Goal: Task Accomplishment & Management: Use online tool/utility

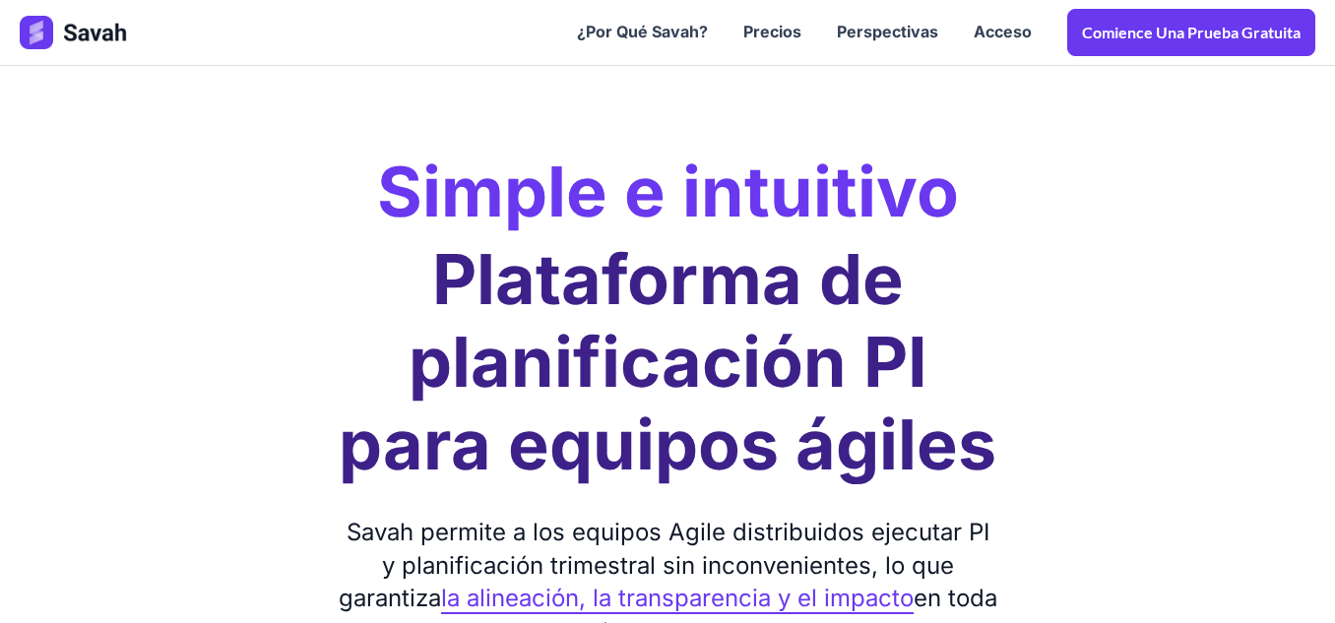
scroll to position [295, 0]
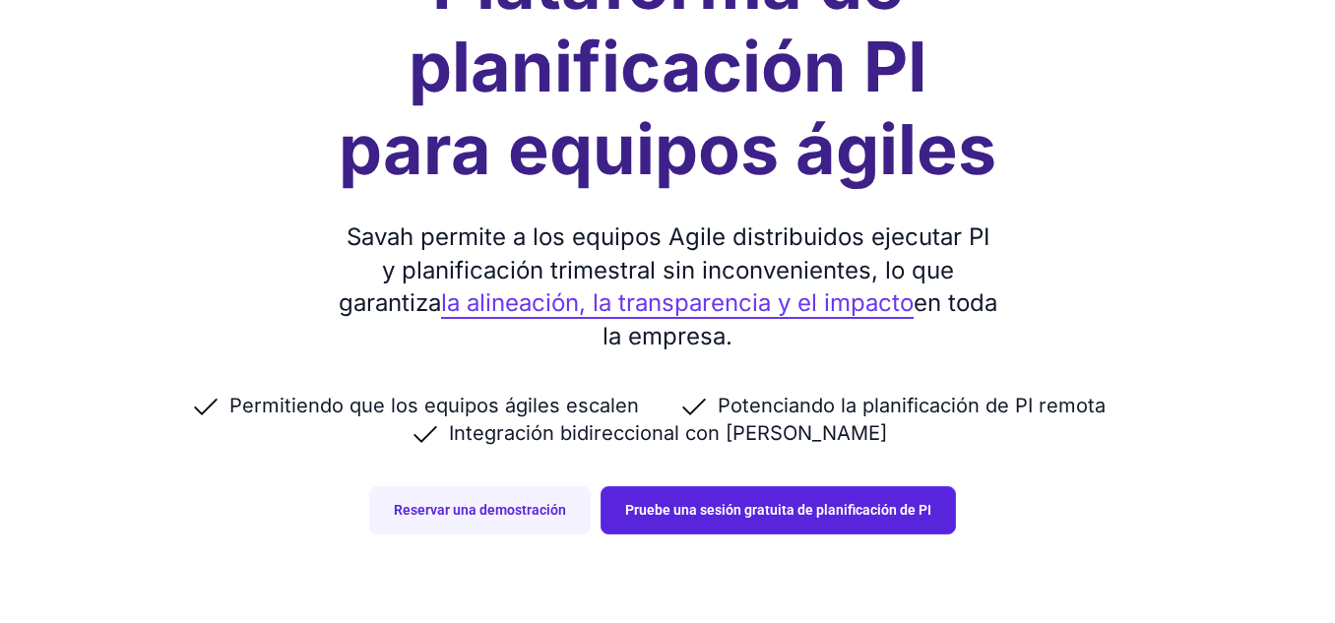
click at [698, 514] on font "Pruebe una sesión gratuita de planificación de PI" at bounding box center [778, 510] width 306 height 16
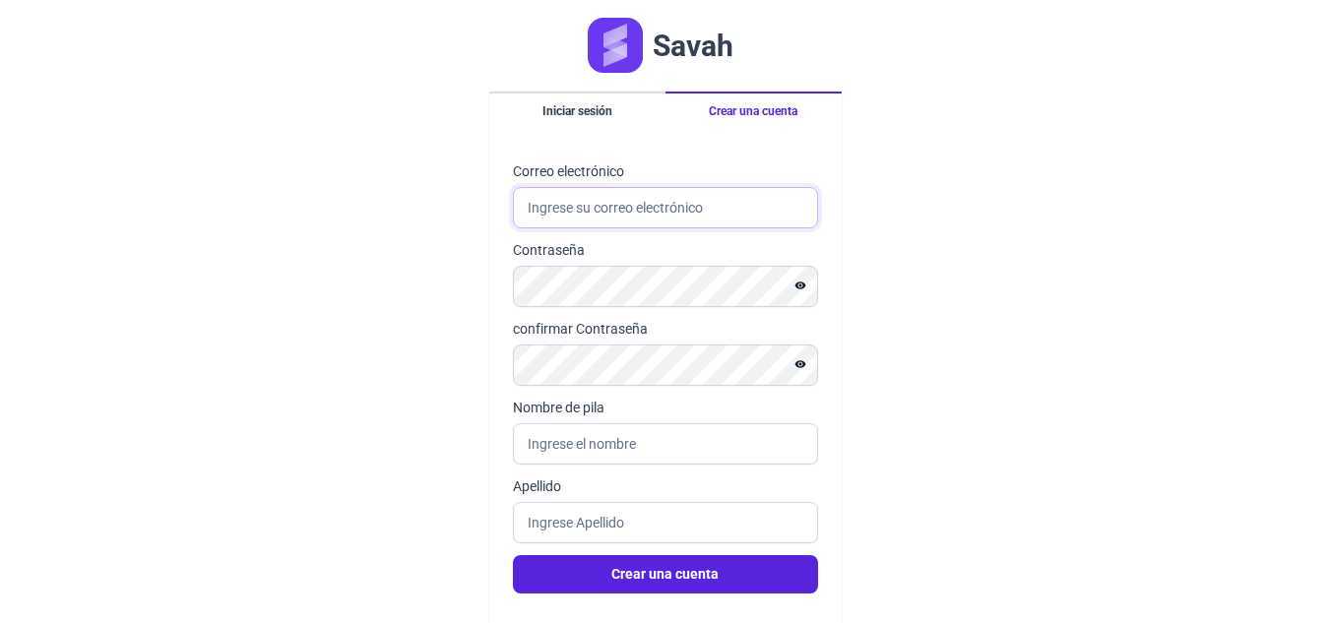
click at [674, 212] on input "Correo electrónico" at bounding box center [665, 207] width 305 height 41
type input "[EMAIL_ADDRESS][DOMAIN_NAME]"
click at [613, 445] on input "Nombre de pila" at bounding box center [665, 443] width 305 height 41
type input "[PERSON_NAME]"
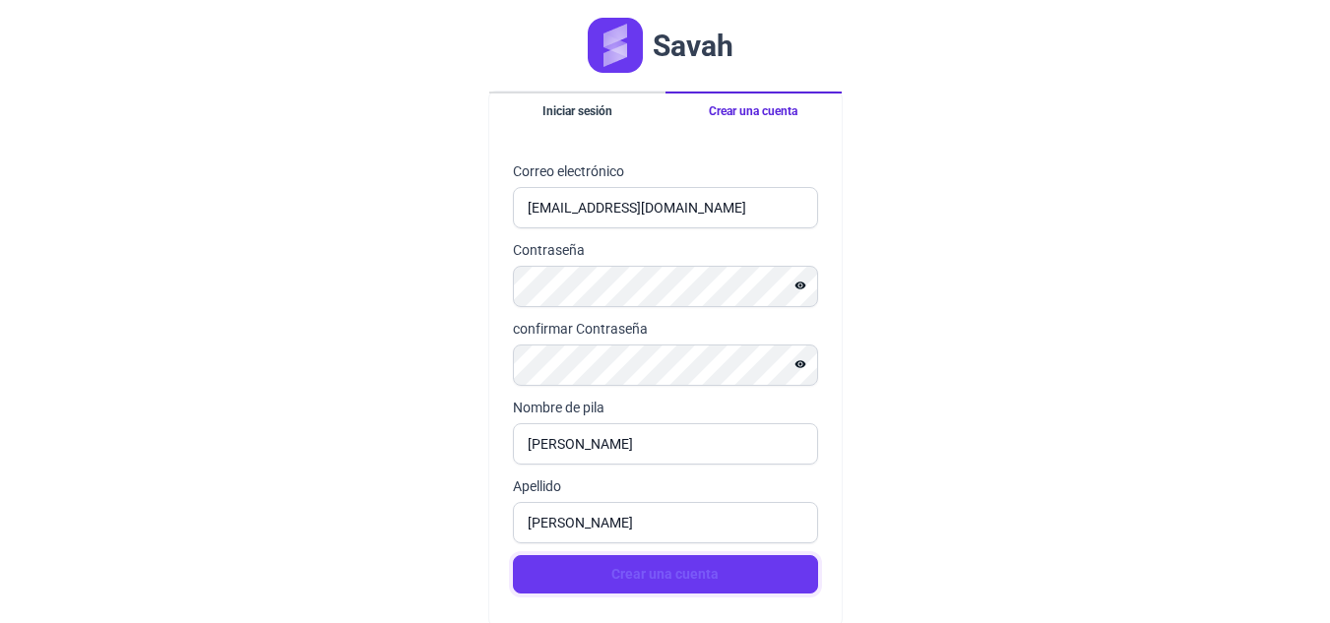
click at [681, 576] on font "Crear una cuenta" at bounding box center [665, 574] width 107 height 16
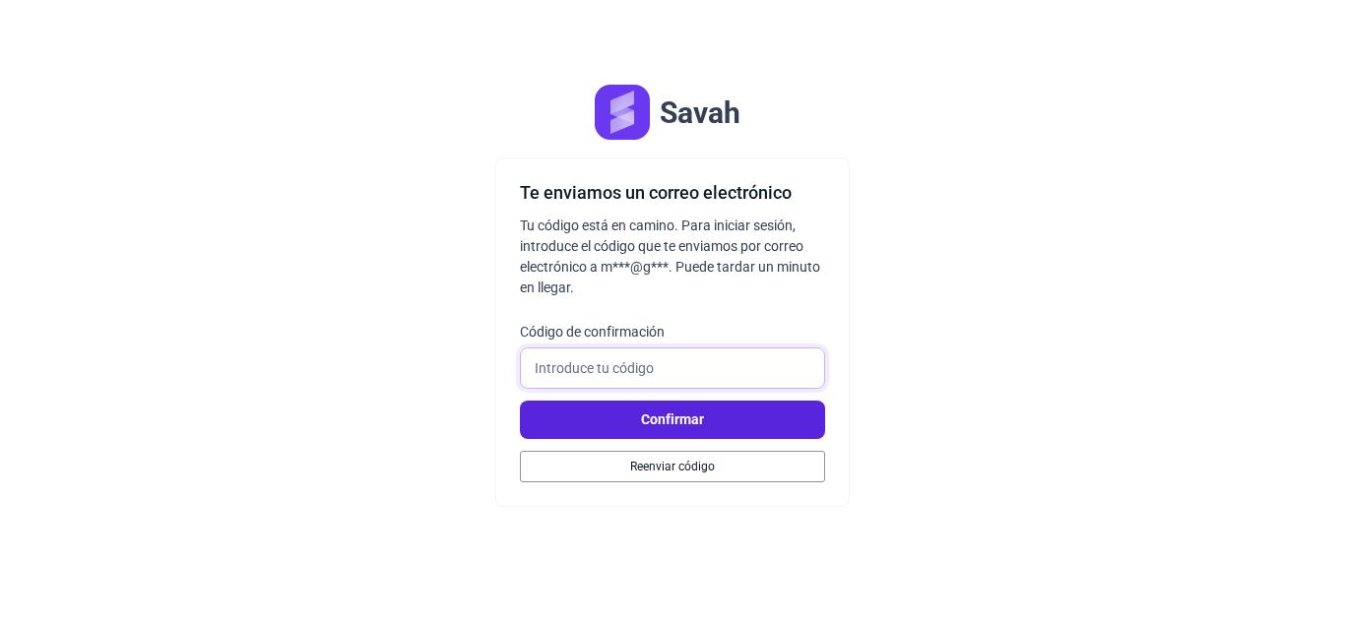
click at [697, 370] on input "Código de confirmación" at bounding box center [672, 368] width 305 height 41
type input "216688"
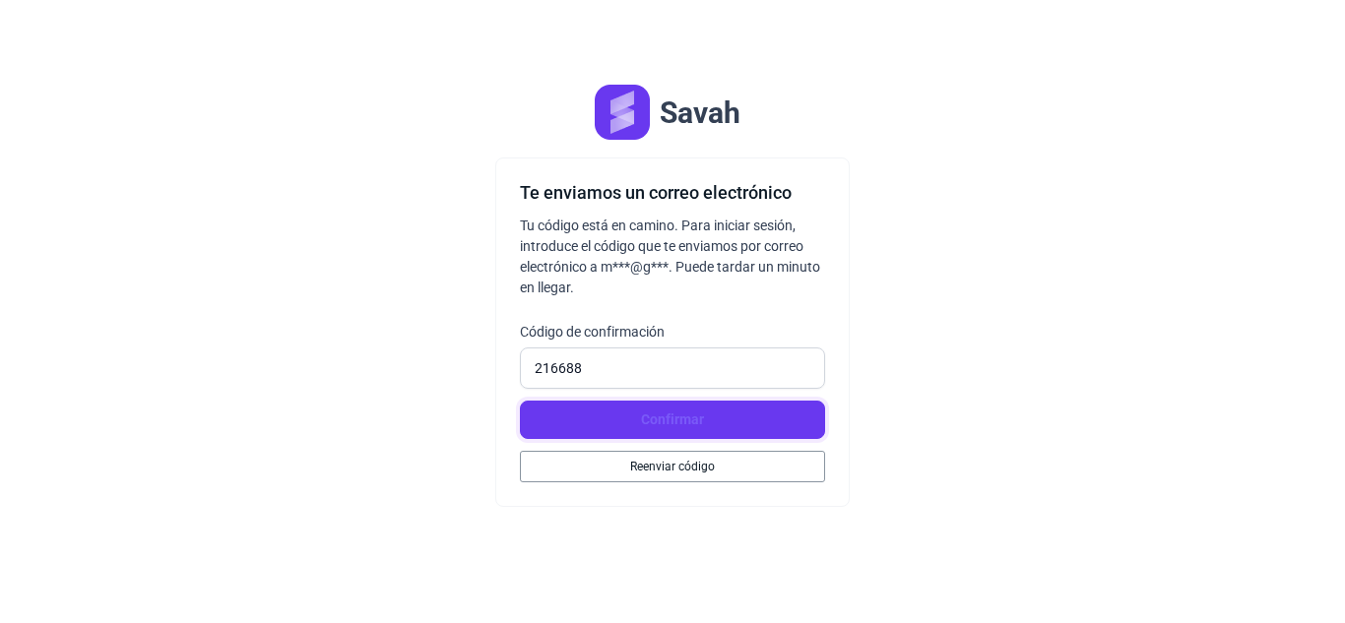
click at [758, 406] on button "Confirmar" at bounding box center [672, 420] width 305 height 38
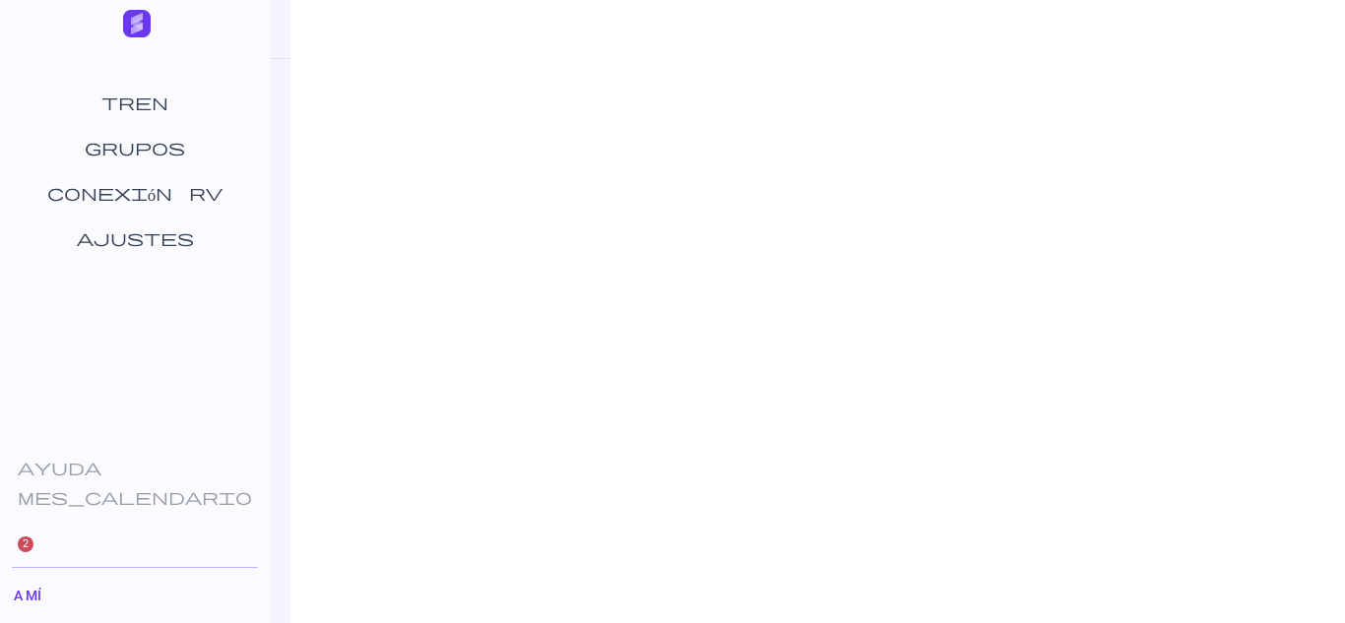
click at [719, 247] on div at bounding box center [817, 311] width 1055 height 623
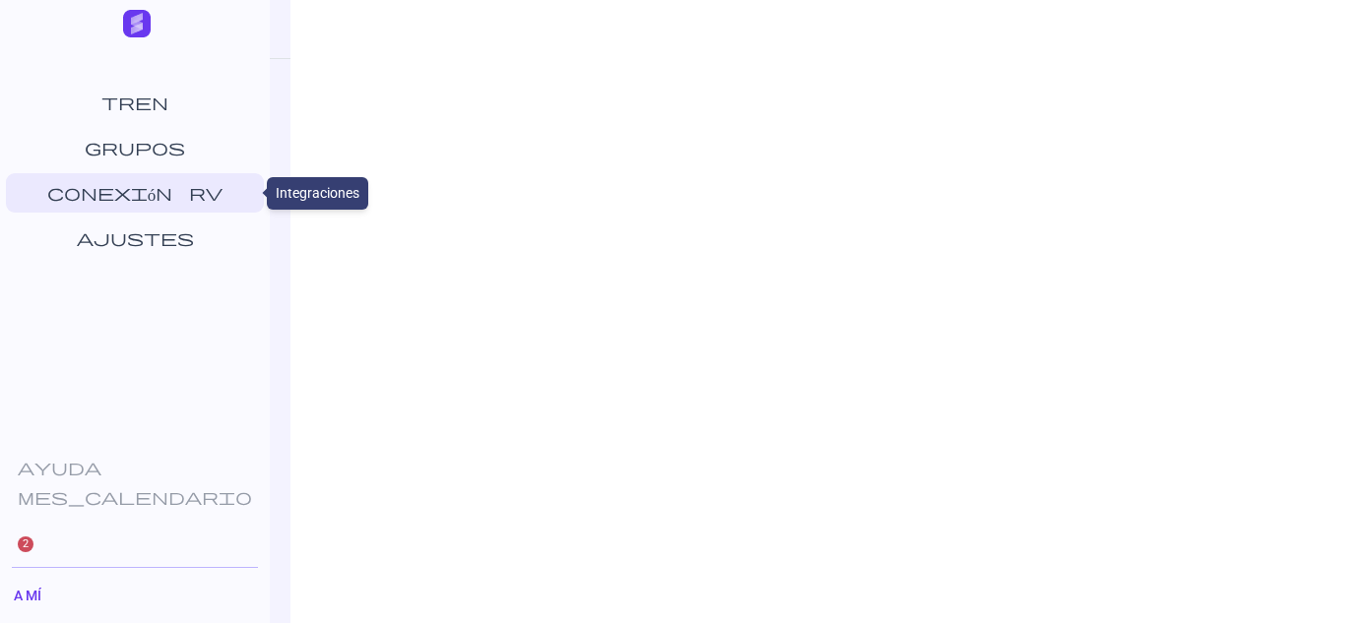
click at [161, 205] on link "conexión rv" at bounding box center [135, 192] width 258 height 39
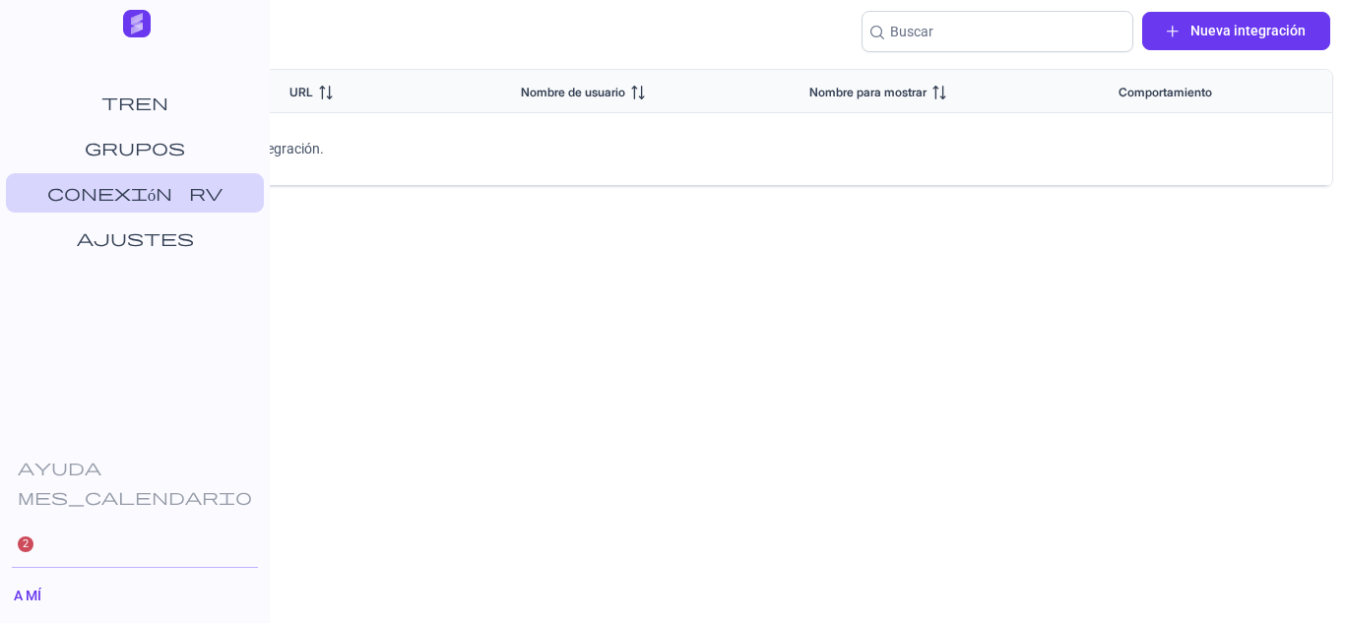
click at [142, 24] on img at bounding box center [137, 24] width 28 height 28
click at [306, 46] on div "Integración Nueva integración" at bounding box center [706, 40] width 1256 height 57
click at [1242, 34] on font "Nueva integración" at bounding box center [1248, 31] width 115 height 16
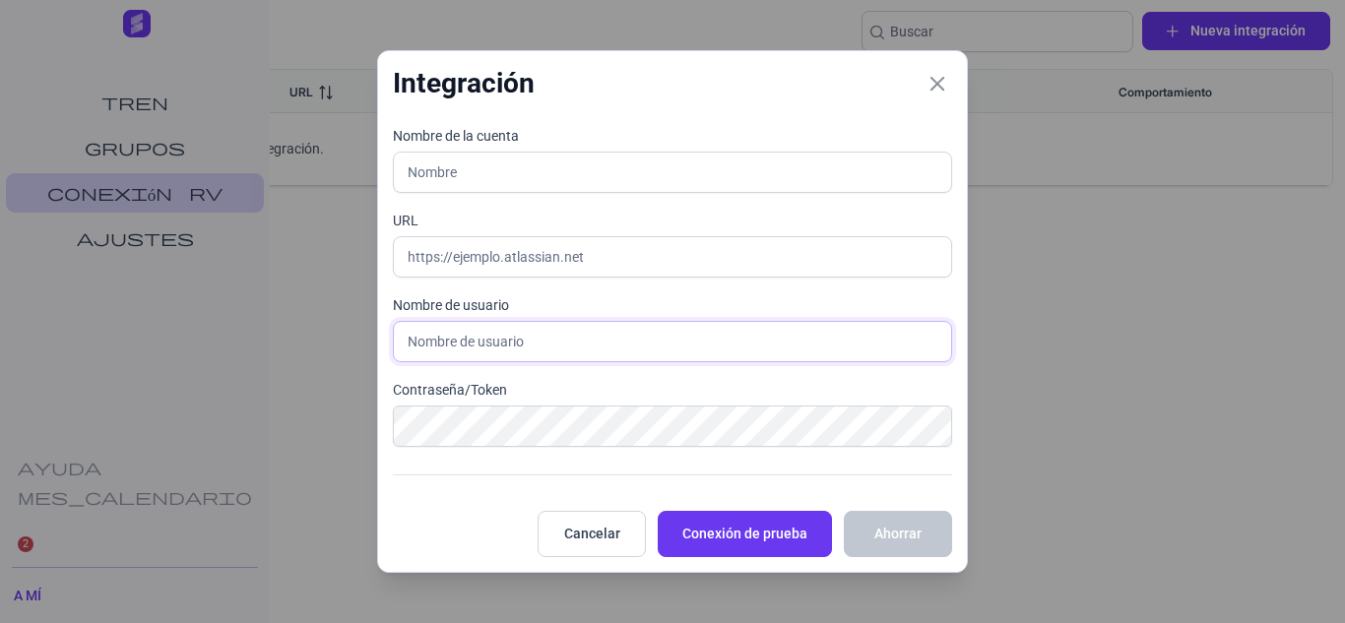
type input "[EMAIL_ADDRESS][DOMAIN_NAME]"
click at [936, 88] on icon "Cerca" at bounding box center [938, 84] width 18 height 18
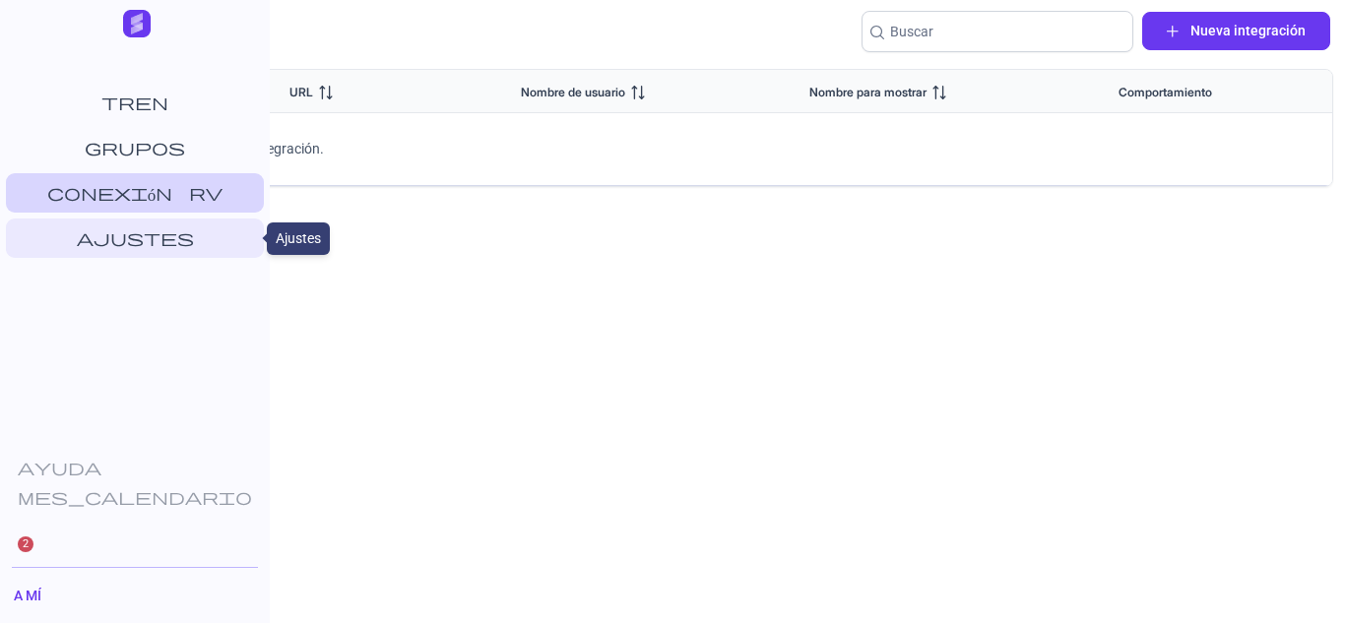
click at [167, 227] on font "Ajustes" at bounding box center [135, 237] width 117 height 21
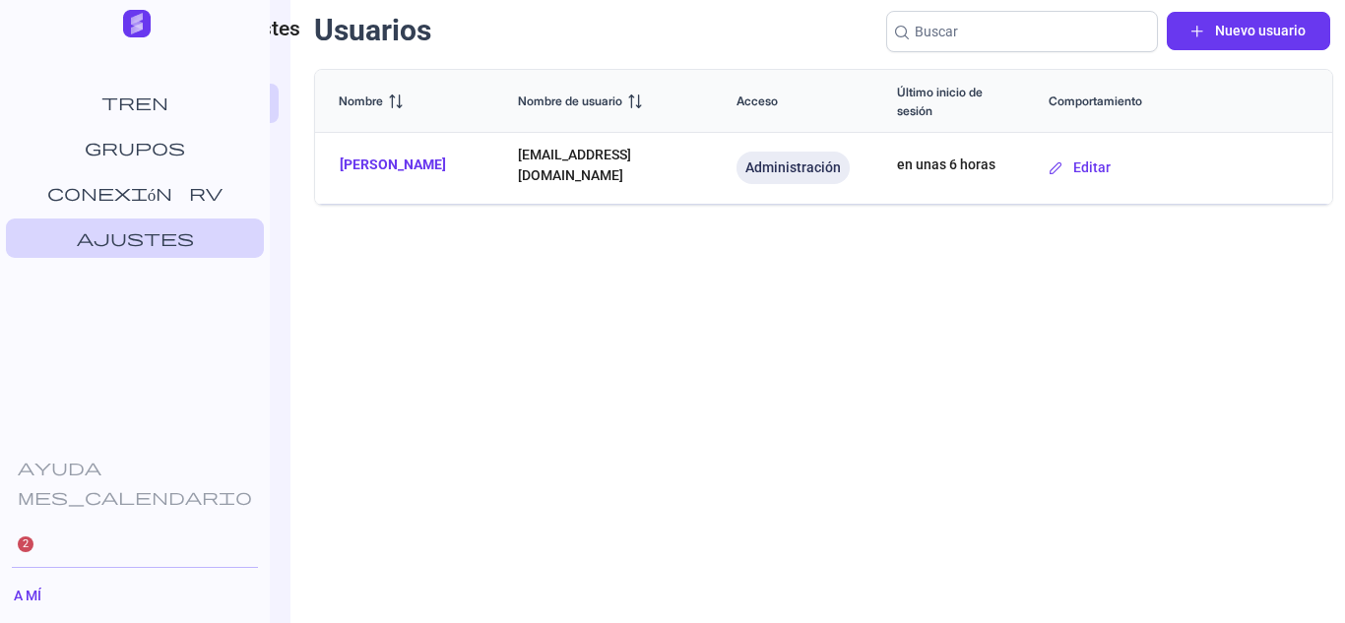
click at [162, 123] on ul "Tren Grupos conexión rv Ajustes" at bounding box center [135, 173] width 270 height 205
click at [161, 109] on font "Tren" at bounding box center [134, 102] width 67 height 21
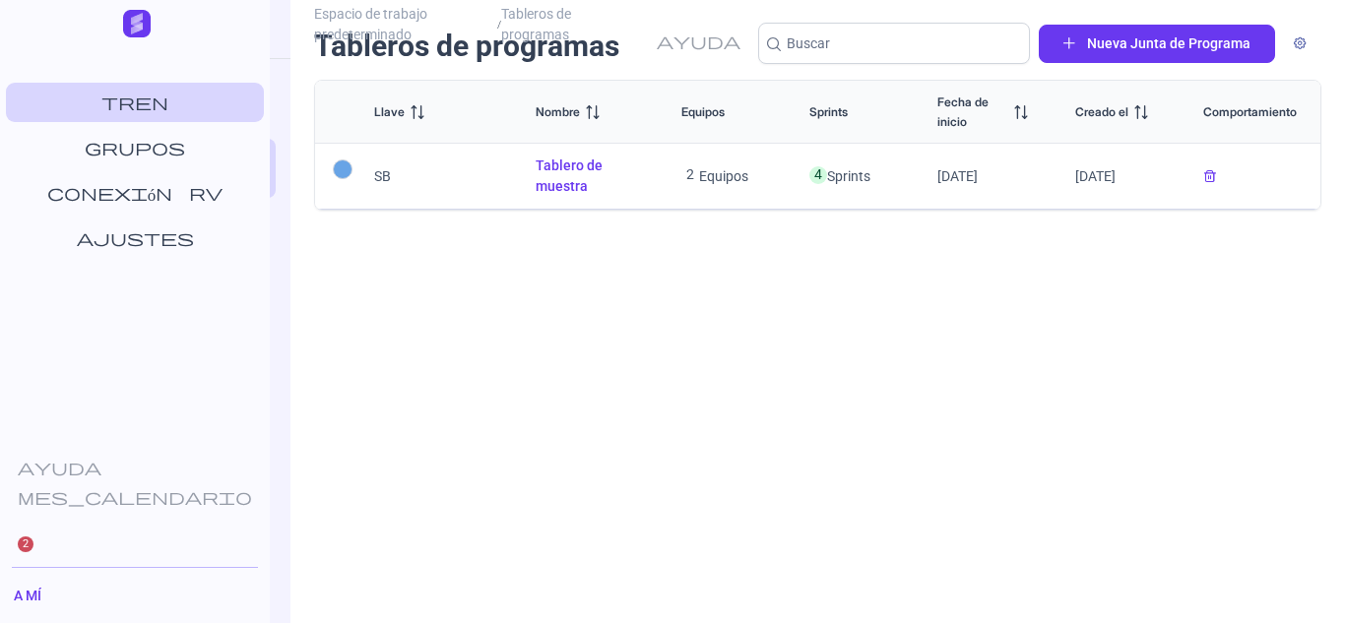
click at [419, 185] on td "SB" at bounding box center [413, 177] width 197 height 66
click at [376, 176] on font "SB" at bounding box center [382, 176] width 17 height 16
click at [564, 170] on font "Tablero de muestra" at bounding box center [569, 176] width 67 height 36
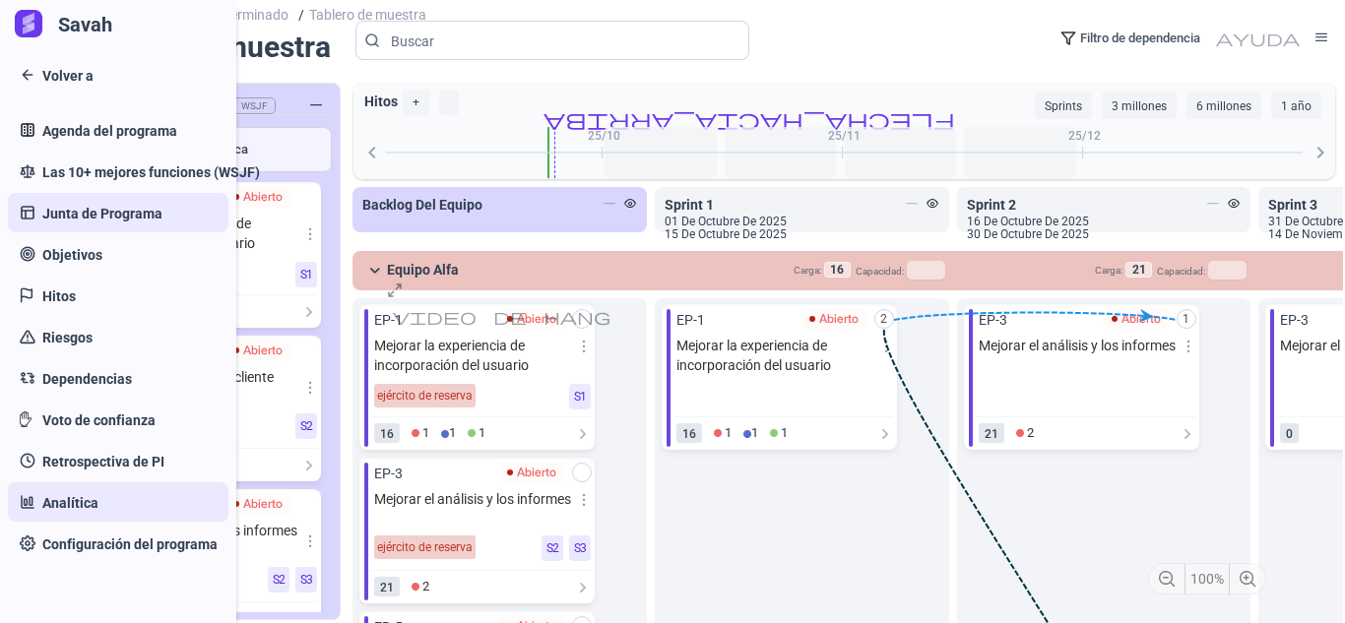
click at [159, 509] on link "Analítica" at bounding box center [118, 502] width 221 height 39
click at [61, 506] on font "Analítica" at bounding box center [70, 503] width 56 height 16
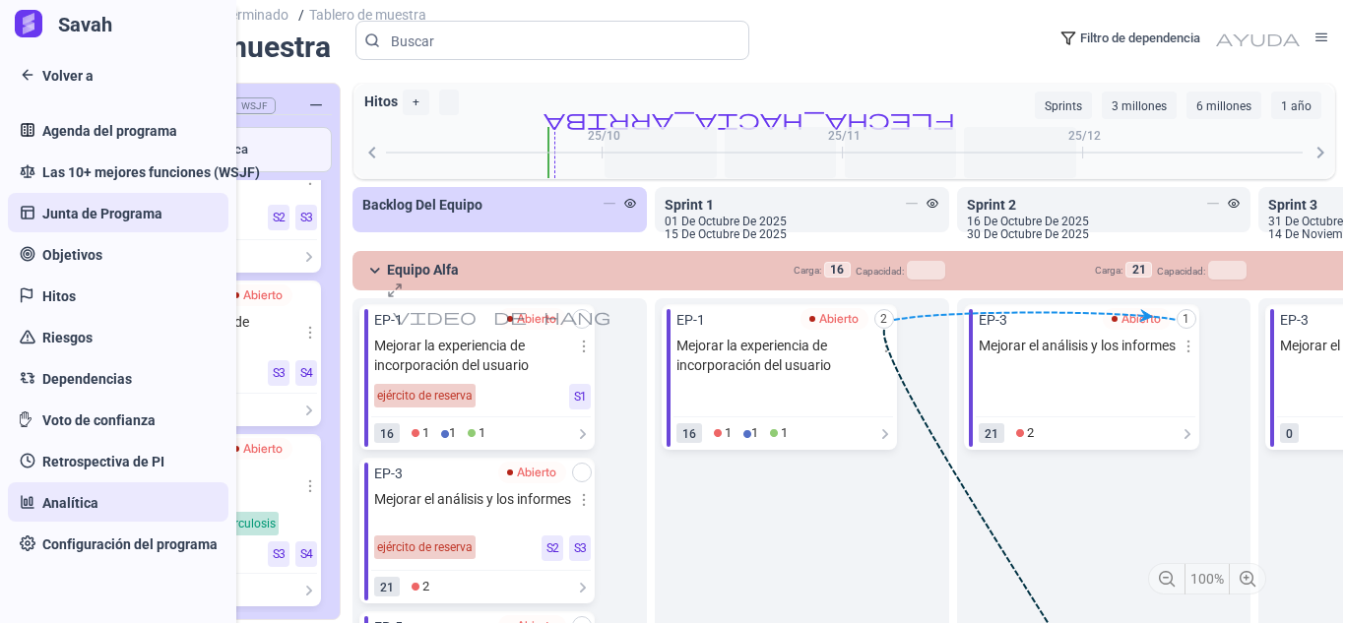
click at [103, 506] on link "Analítica" at bounding box center [118, 502] width 221 height 39
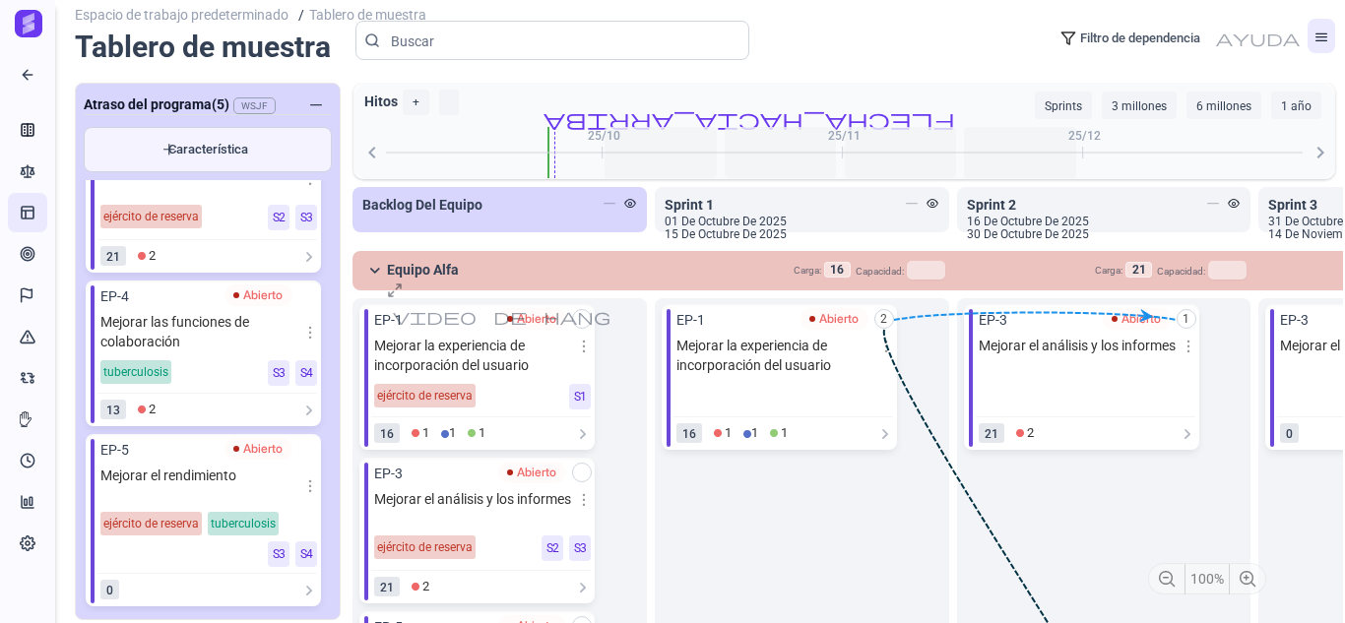
click at [1322, 31] on link at bounding box center [1322, 36] width 28 height 34
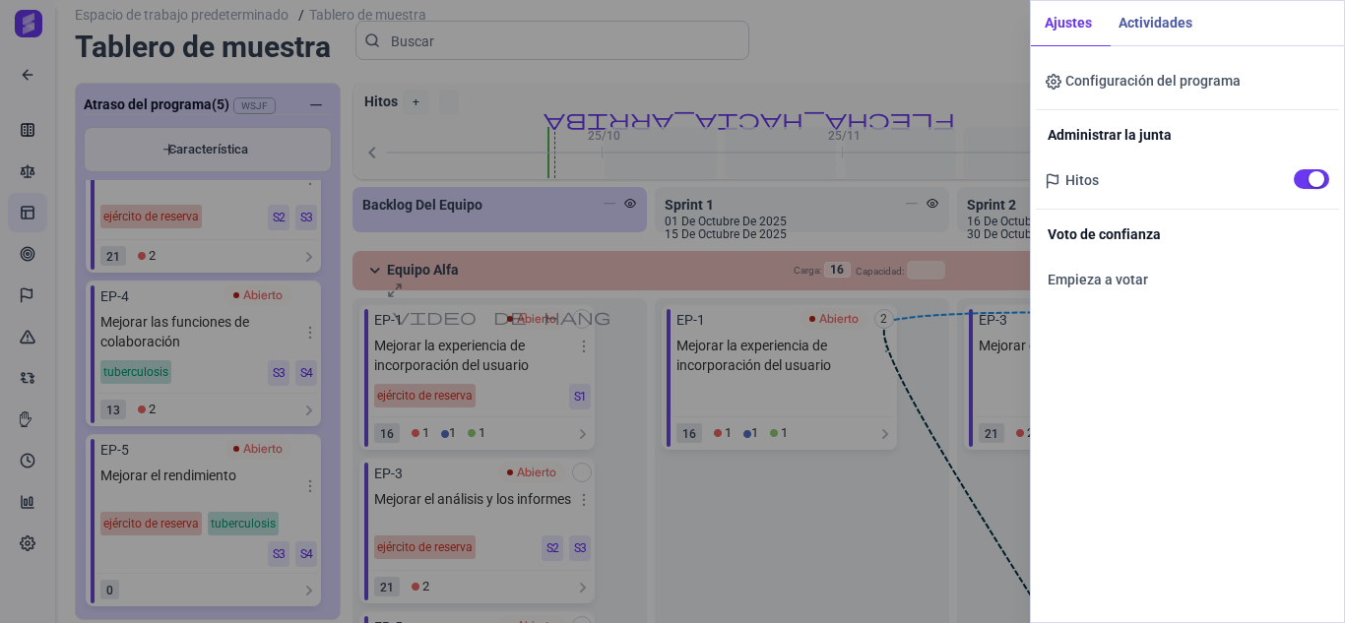
click at [864, 54] on div "Ajustes Actividades Configuración del programa Administrar la junta Hitos Voto …" at bounding box center [672, 311] width 1345 height 623
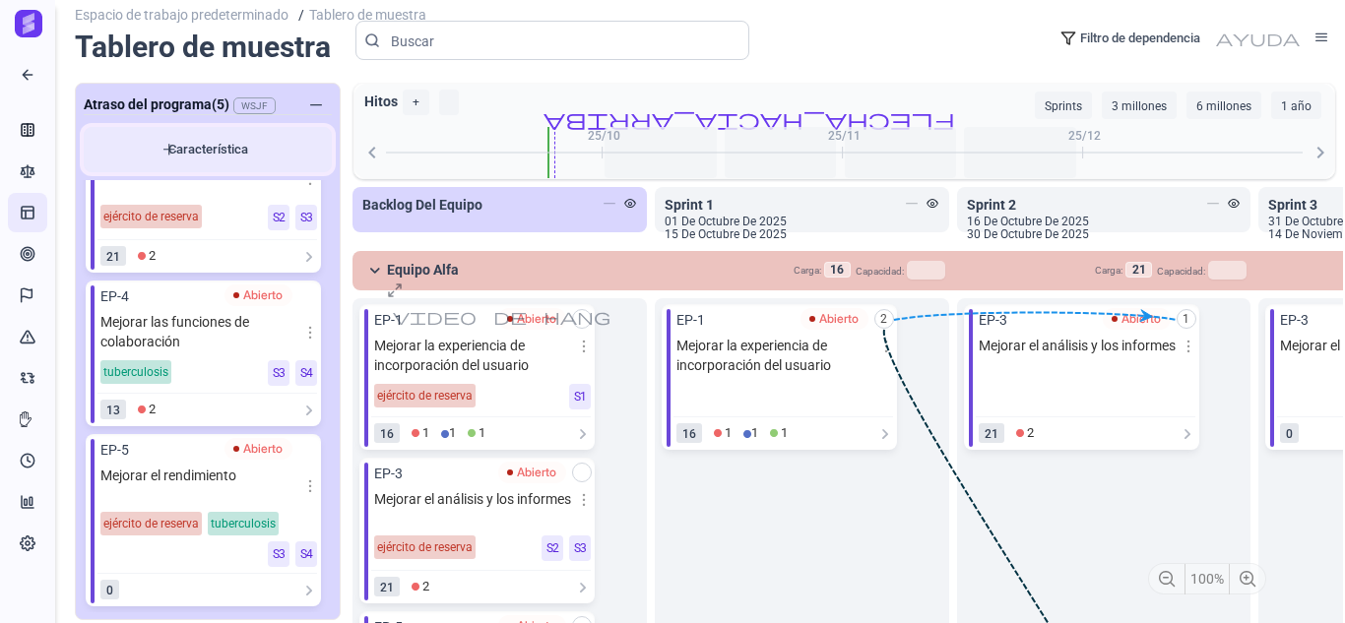
click at [184, 152] on font "Característica" at bounding box center [208, 149] width 80 height 15
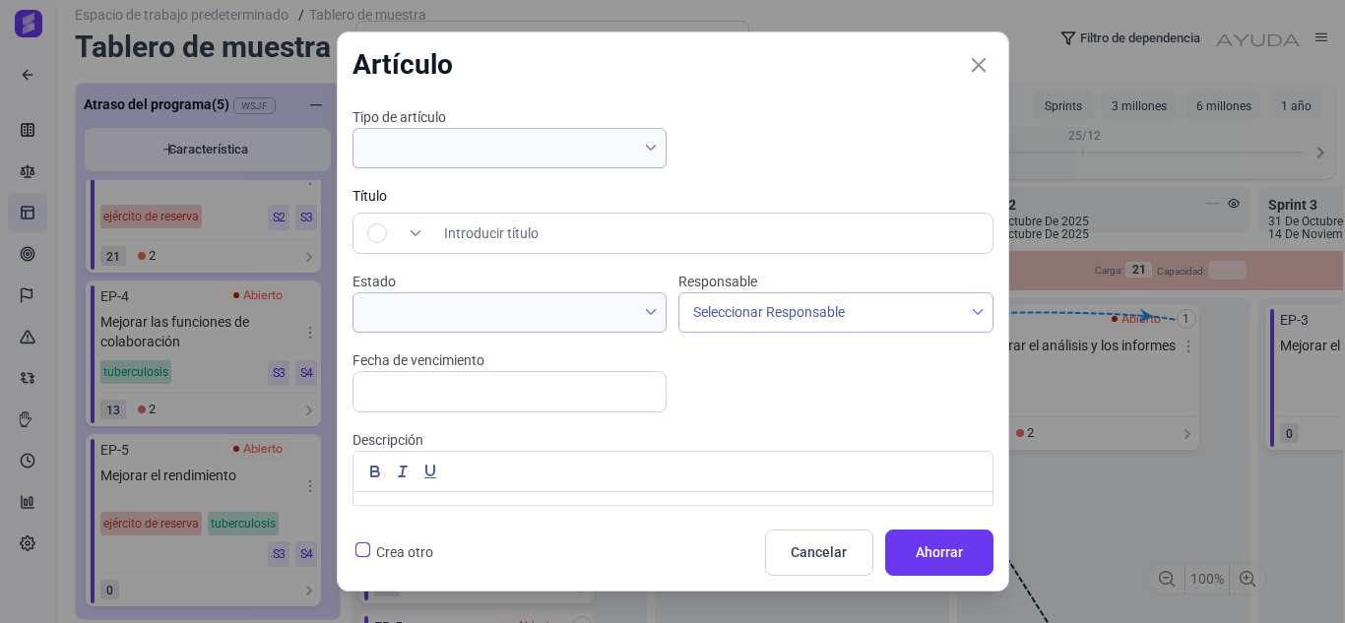
click at [994, 49] on div "Artículo" at bounding box center [673, 64] width 671 height 65
drag, startPoint x: 977, startPoint y: 61, endPoint x: 744, endPoint y: 86, distance: 233.7
click at [978, 61] on icon "Cerca" at bounding box center [979, 65] width 18 height 18
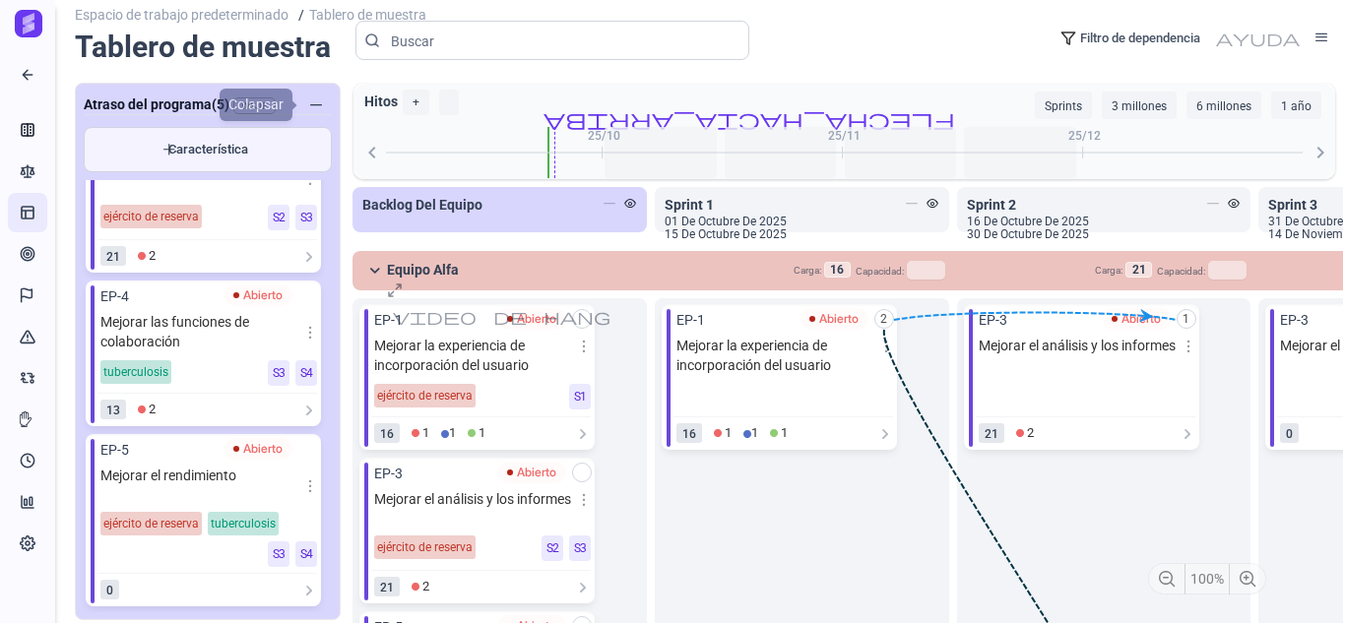
click at [328, 106] on button "button" at bounding box center [315, 105] width 47 height 36
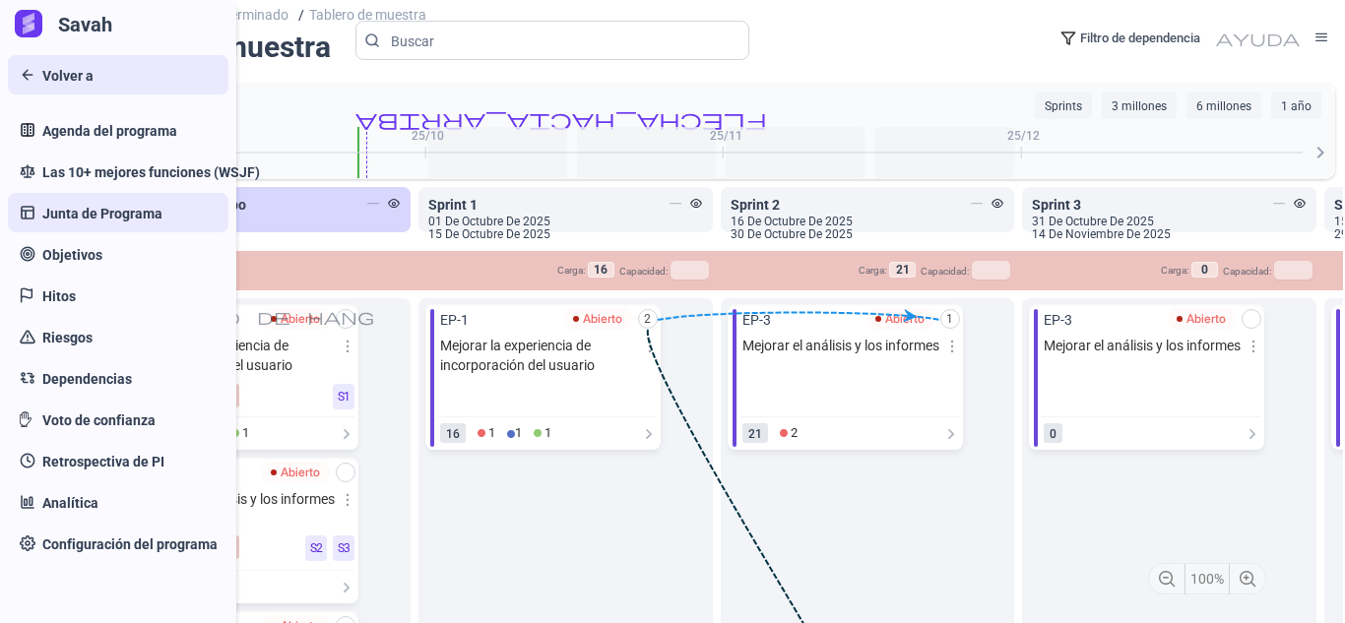
click at [59, 80] on font "Volver a" at bounding box center [67, 76] width 51 height 16
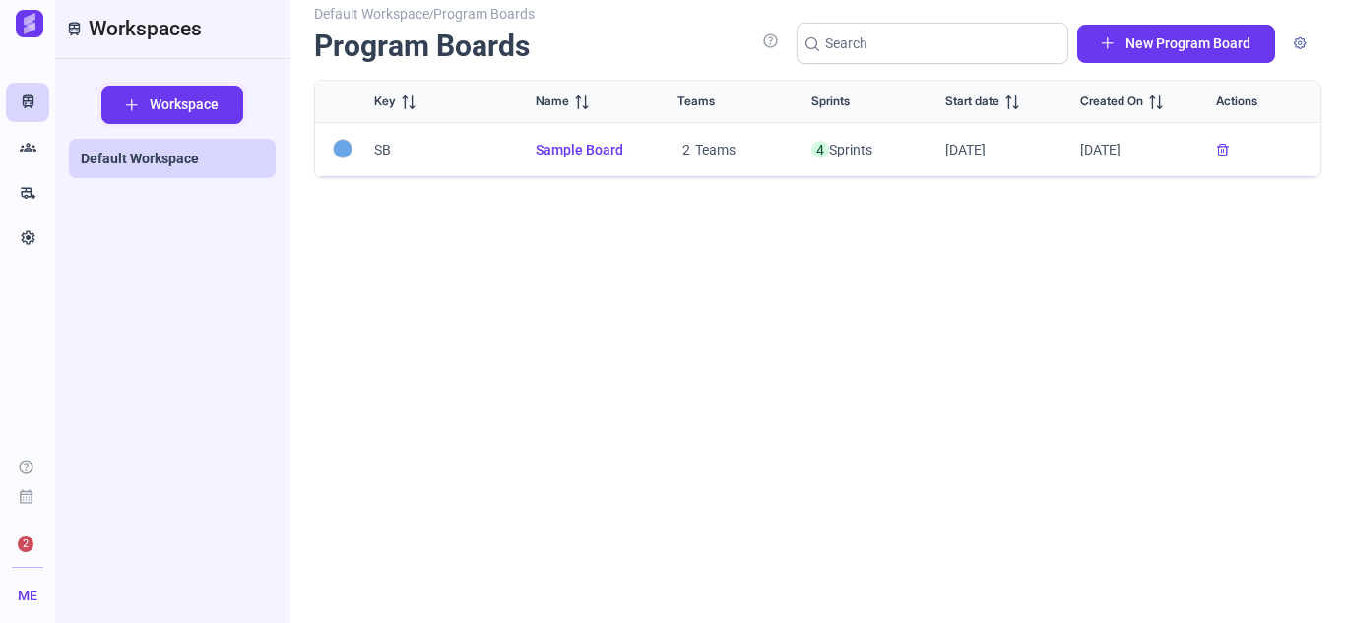
click at [177, 105] on span "Workspace" at bounding box center [184, 105] width 69 height 21
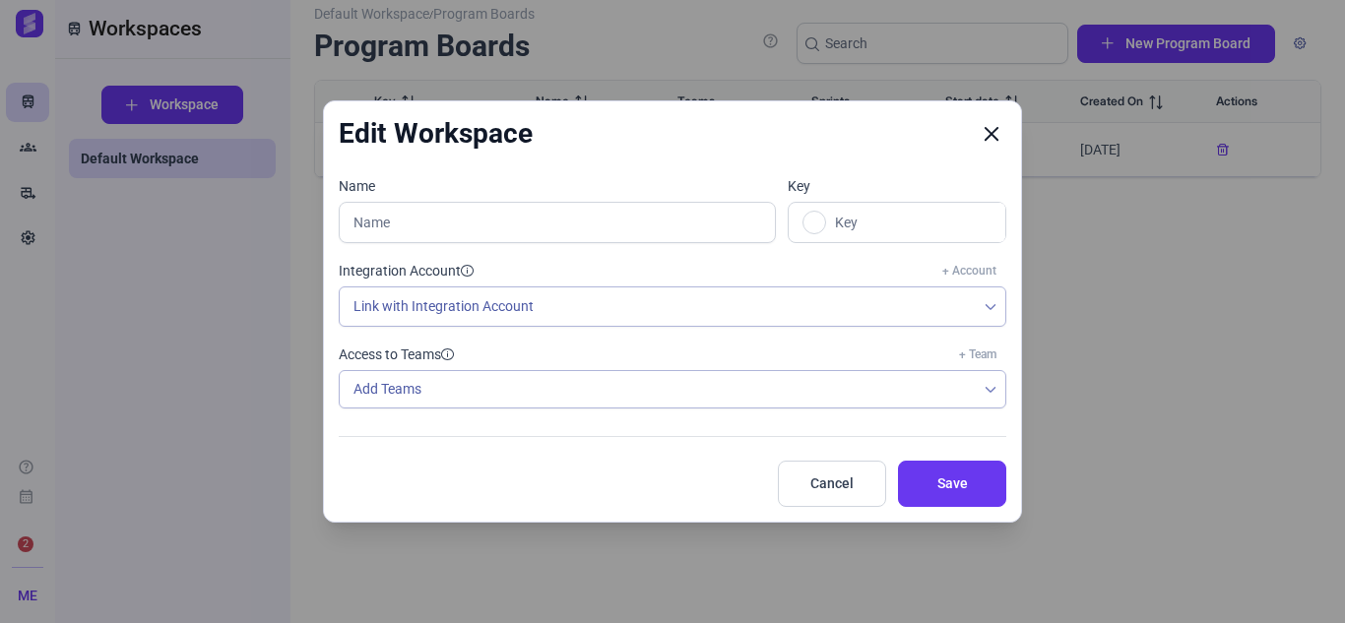
click at [990, 122] on button "Close" at bounding box center [992, 134] width 30 height 30
click at [1011, 125] on div "Edit Workspace" at bounding box center [672, 133] width 697 height 65
click at [989, 136] on icon "Close" at bounding box center [992, 134] width 18 height 18
